Goal: Task Accomplishment & Management: Complete application form

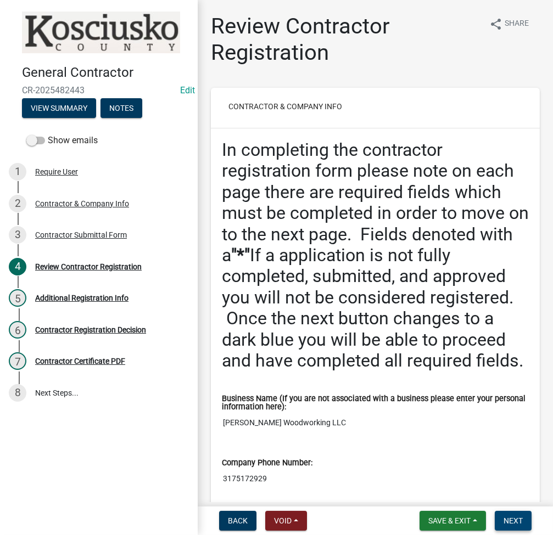
click at [520, 515] on button "Next" at bounding box center [513, 521] width 37 height 20
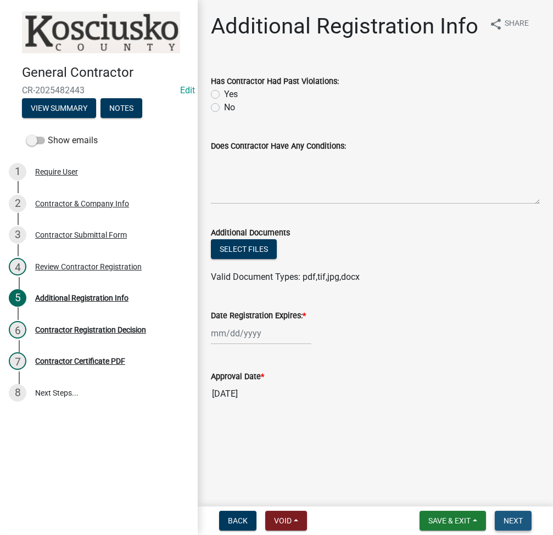
click at [520, 515] on button "Next" at bounding box center [513, 521] width 37 height 20
click at [224, 104] on label "No" at bounding box center [229, 107] width 11 height 13
click at [224, 104] on input "No" at bounding box center [227, 104] width 7 height 7
radio input "true"
click at [238, 336] on div at bounding box center [261, 333] width 101 height 23
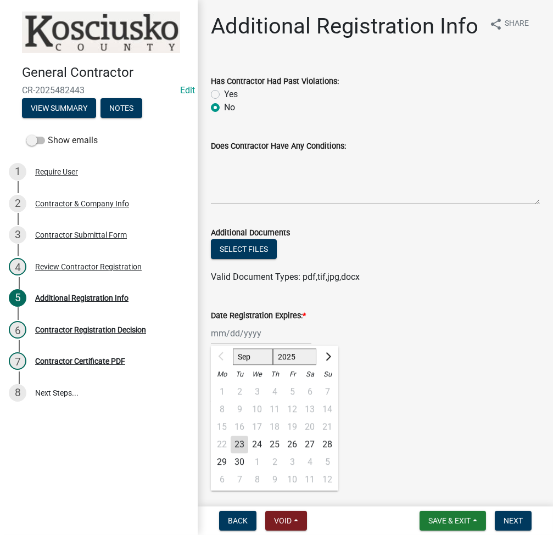
click at [285, 352] on select "2025 2026 2027 2028 2029 2030 2031 2032 2033 2034 2035 2036 2037 2038 2039 2040…" at bounding box center [295, 357] width 44 height 16
select select "2026"
click at [273, 349] on select "2025 2026 2027 2028 2029 2030 2031 2032 2033 2034 2035 2036 2037 2038 2039 2040…" at bounding box center [295, 357] width 44 height 16
click at [262, 442] on div "23" at bounding box center [257, 445] width 18 height 18
type input "09/23/2026"
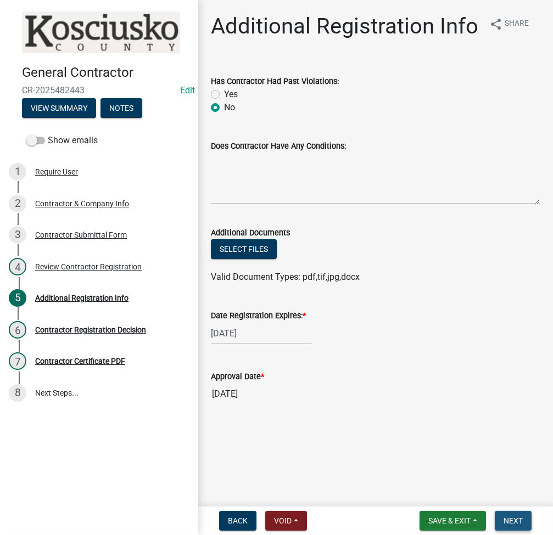
click at [515, 522] on span "Next" at bounding box center [513, 521] width 19 height 9
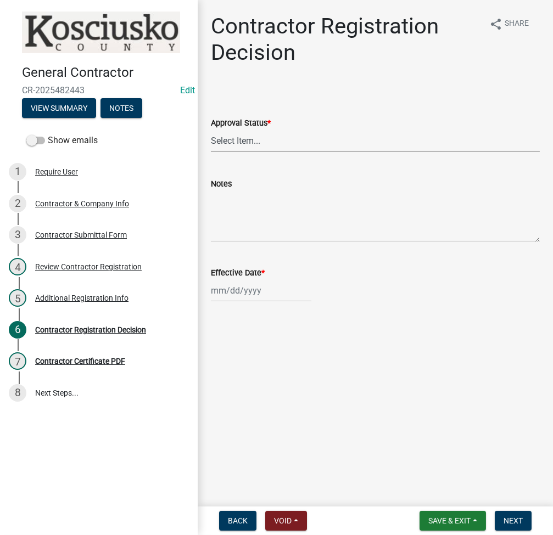
click at [252, 139] on select "Select Item... Approved Denied" at bounding box center [375, 141] width 329 height 23
click at [211, 130] on select "Select Item... Approved Denied" at bounding box center [375, 141] width 329 height 23
select select "8e4351d7-4ebf-4714-a7c9-c8187f00e083"
click at [242, 287] on div at bounding box center [261, 291] width 101 height 23
select select "9"
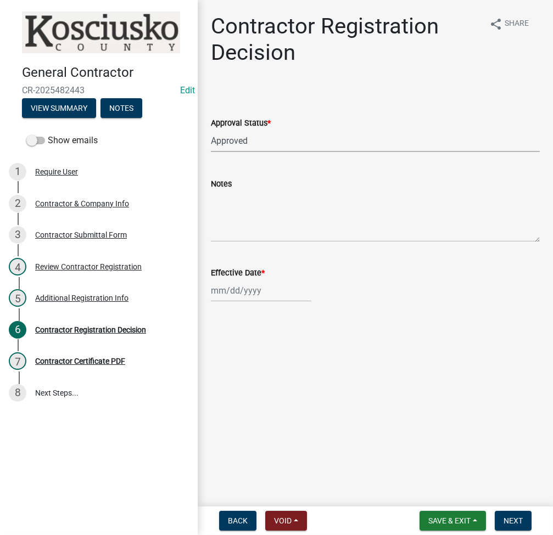
select select "2025"
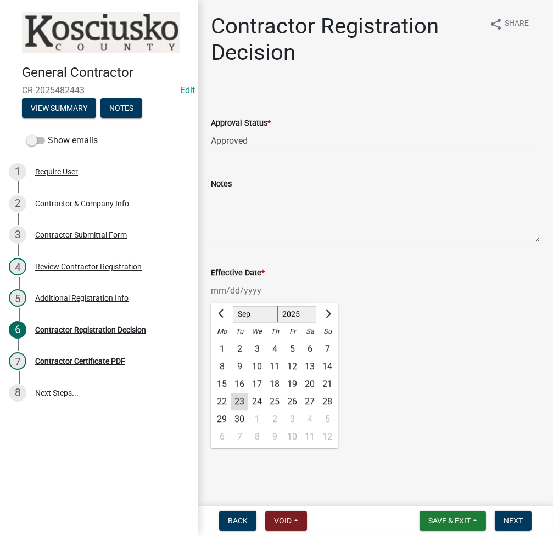
click at [244, 400] on div "23" at bounding box center [240, 402] width 18 height 18
type input "09/23/2025"
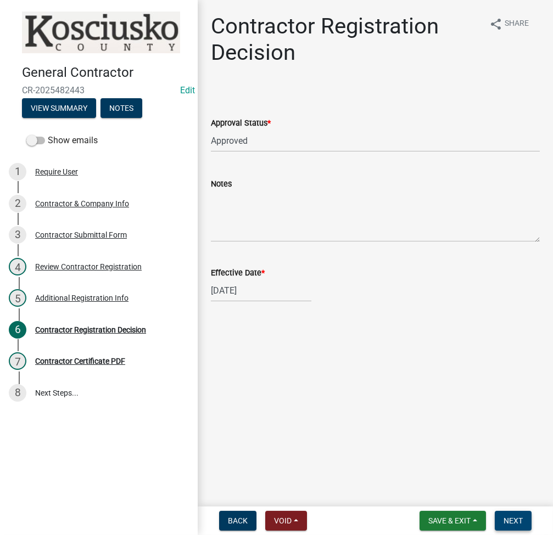
click at [515, 526] on button "Next" at bounding box center [513, 521] width 37 height 20
